Goal: Information Seeking & Learning: Find specific page/section

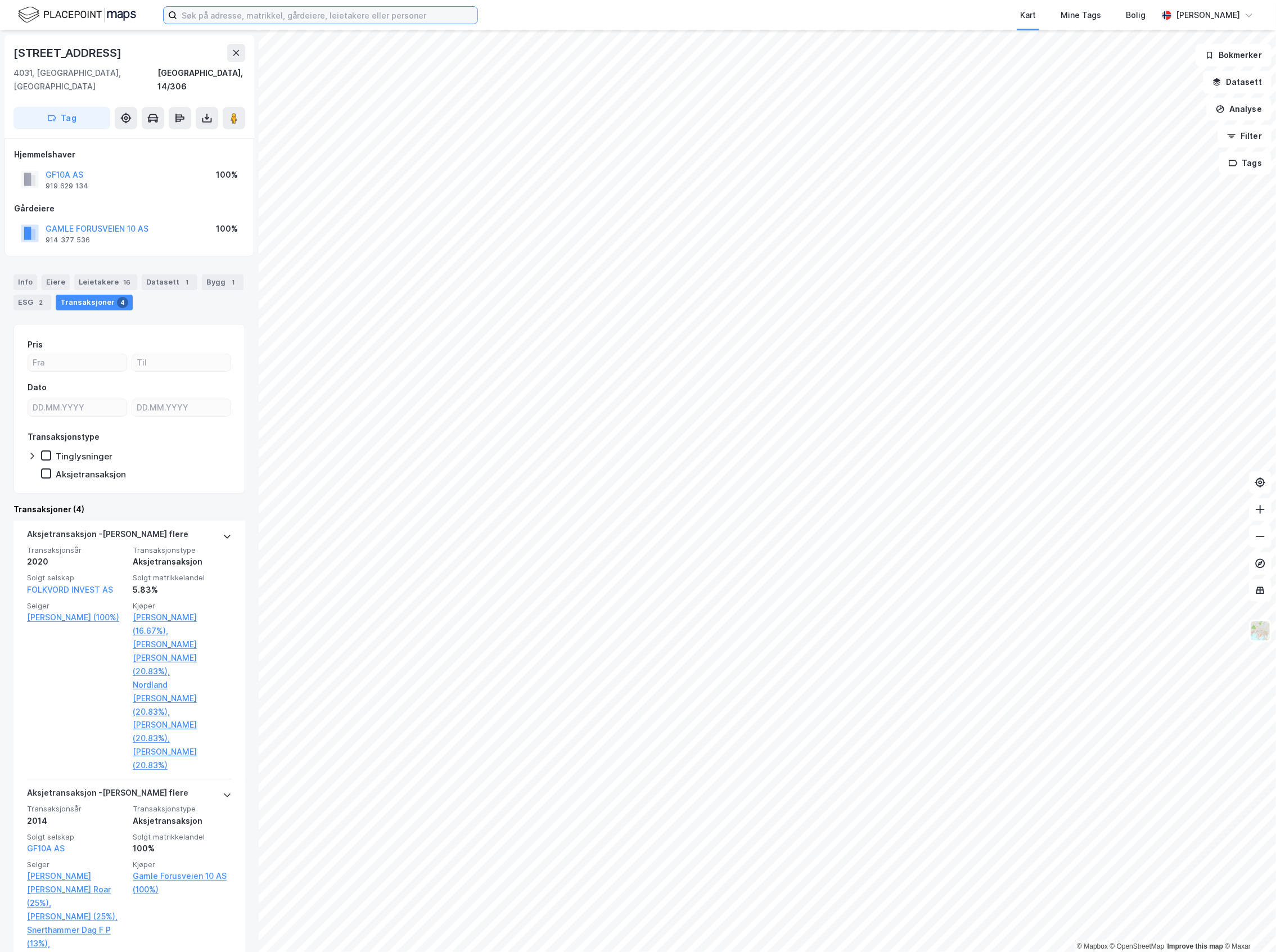
click at [246, 12] on input at bounding box center [327, 14] width 301 height 17
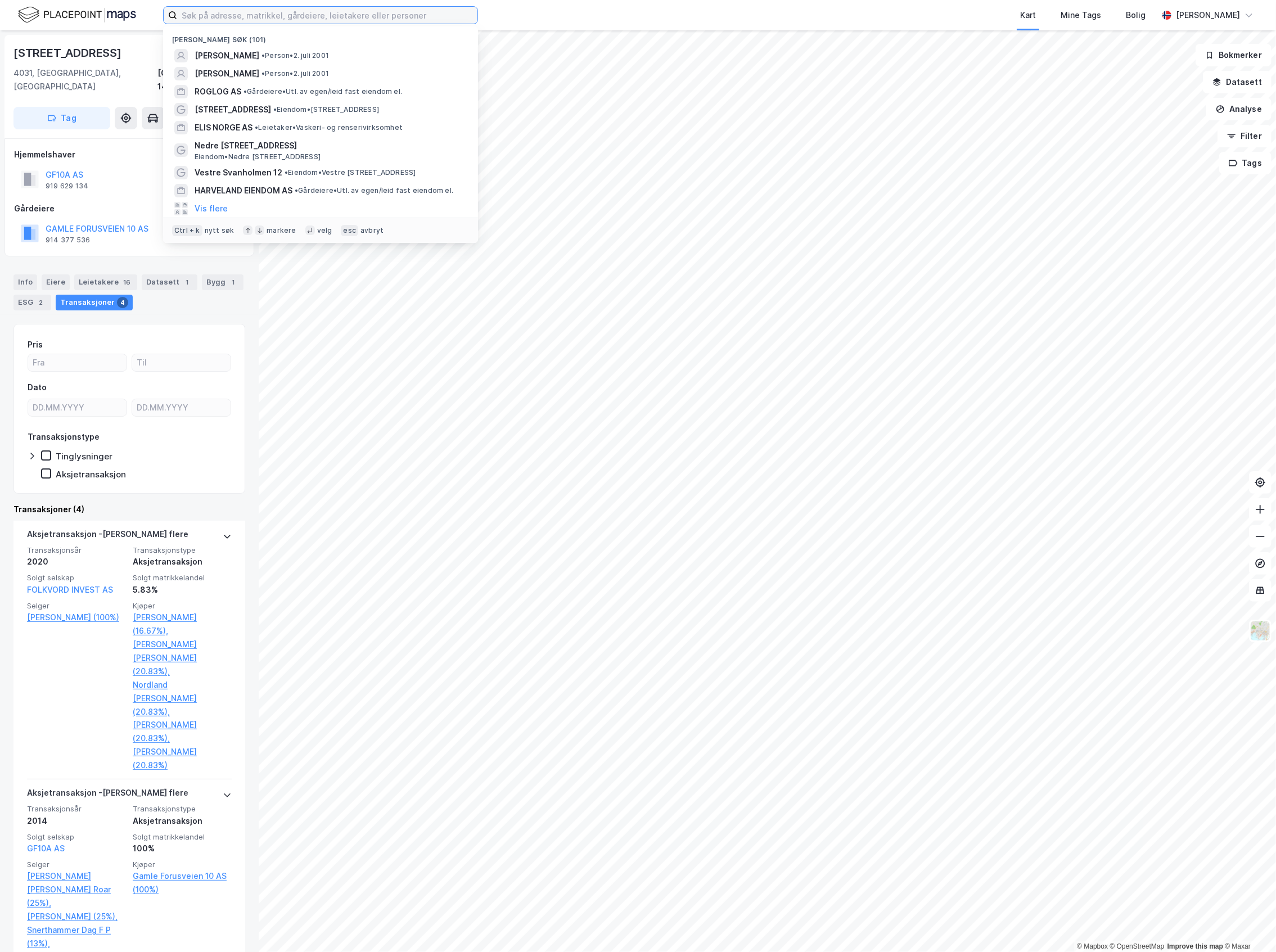
paste input "Onsite Treatment Services AS"
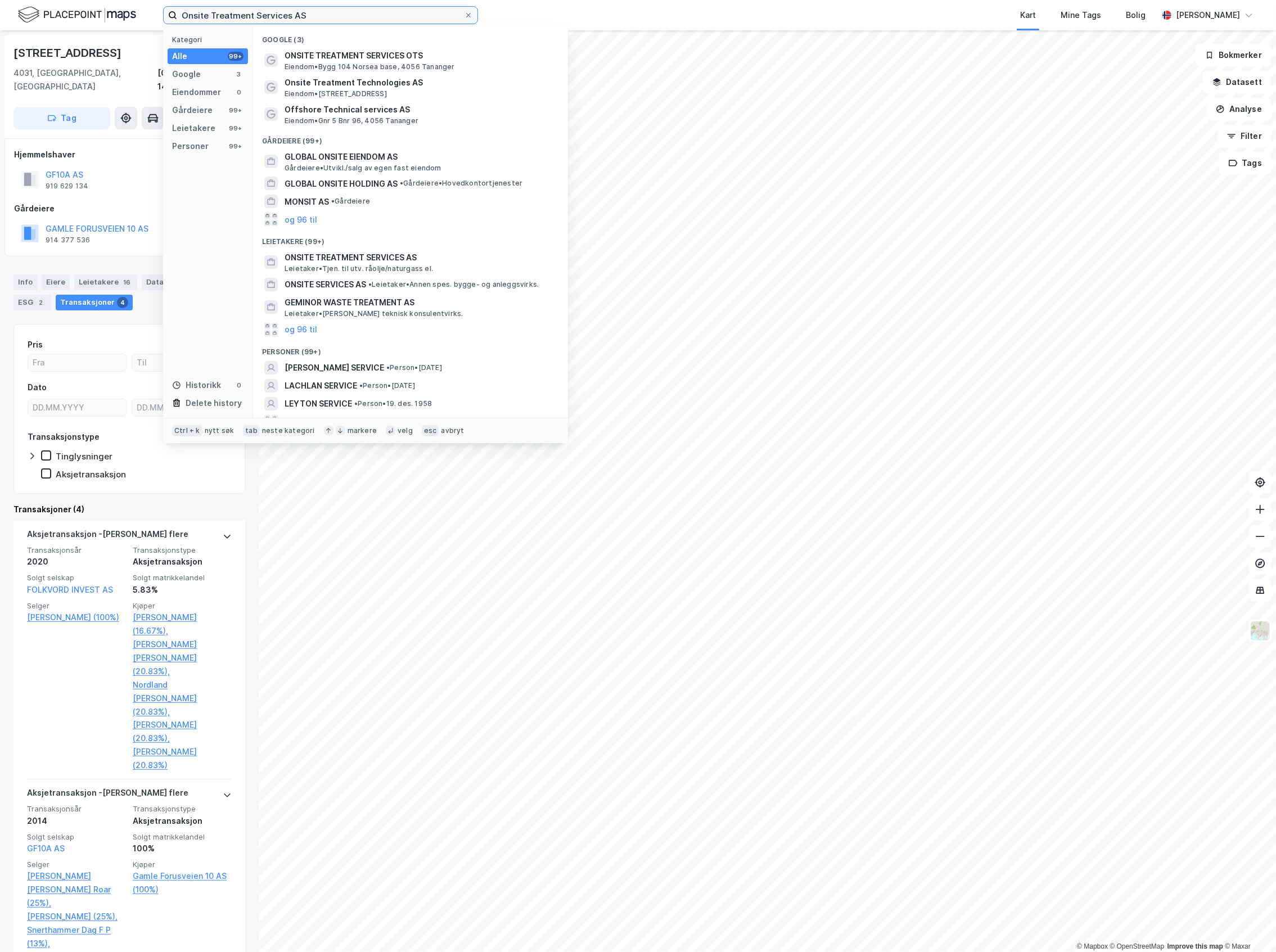
type input "Onsite Treatment Services AS"
click at [468, 62] on span "ONSITE TREATMENT SERVICES OTS" at bounding box center [419, 55] width 270 height 14
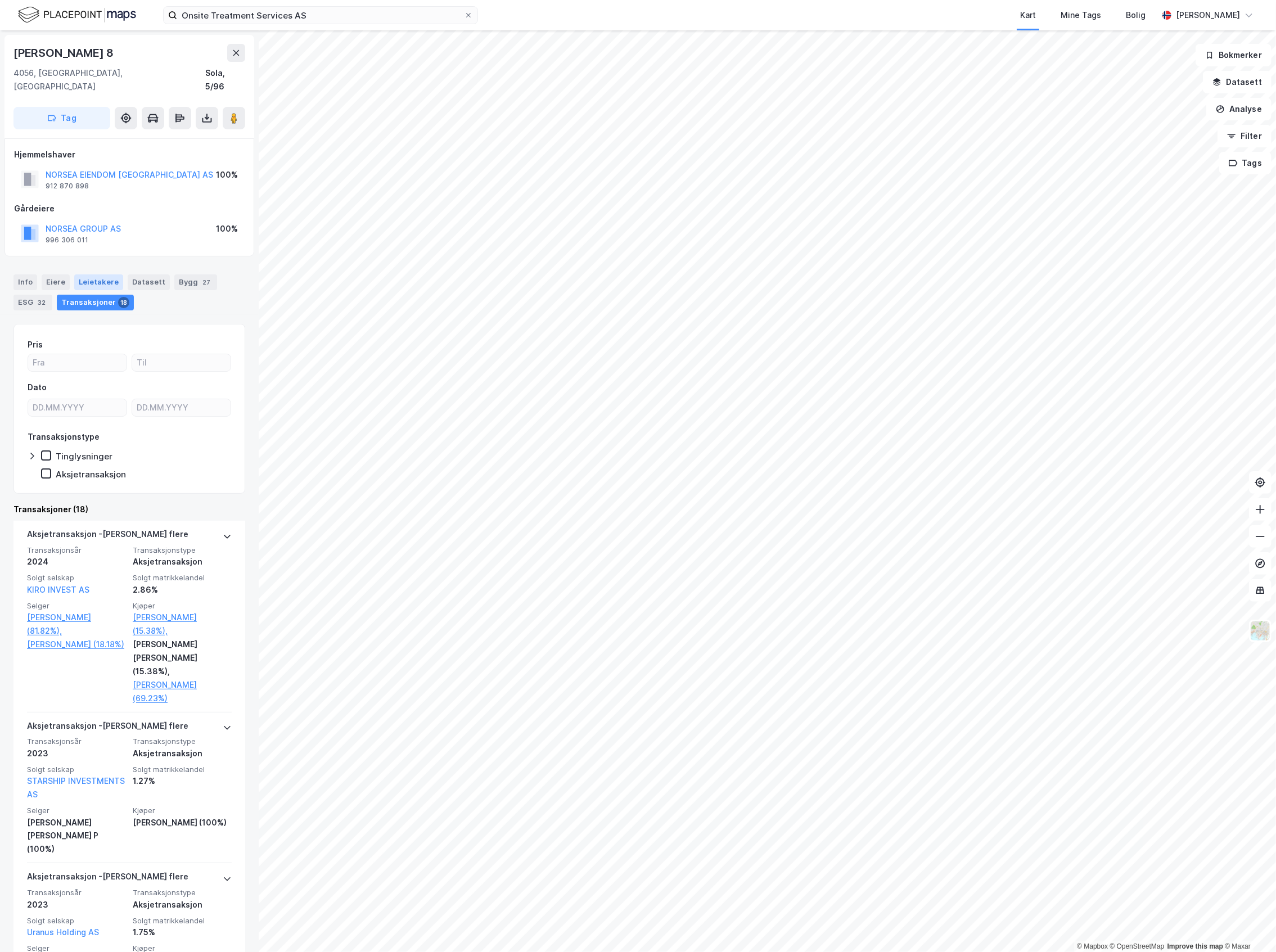
click at [111, 274] on div "Leietakere" at bounding box center [98, 282] width 49 height 15
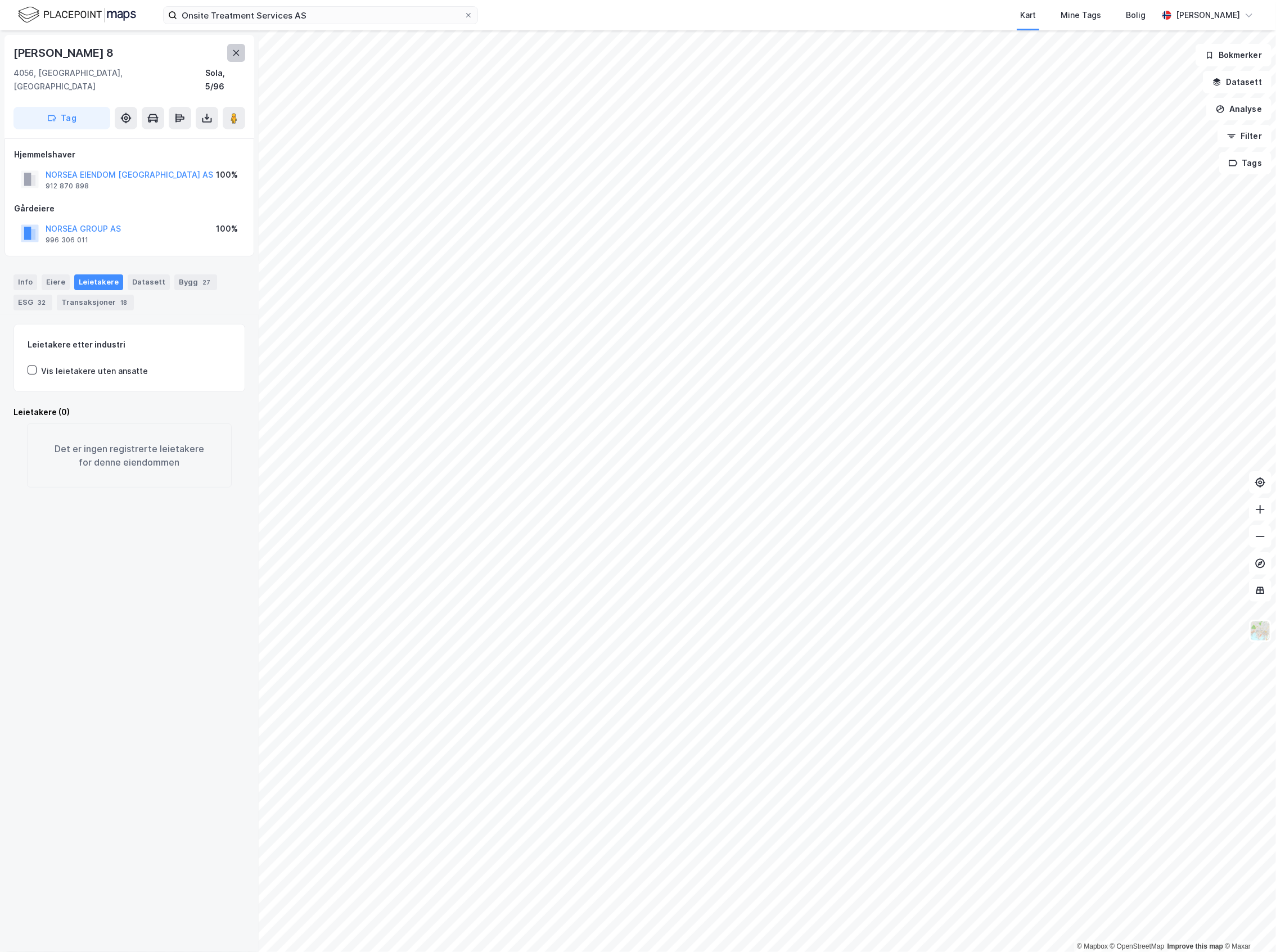
click at [236, 54] on icon at bounding box center [236, 52] width 6 height 5
